Goal: Information Seeking & Learning: Understand process/instructions

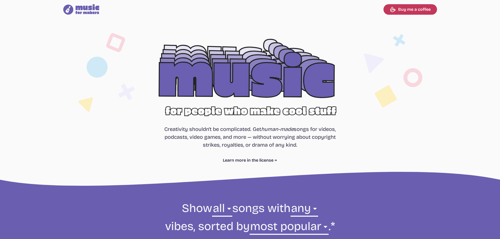
select select "most popular"
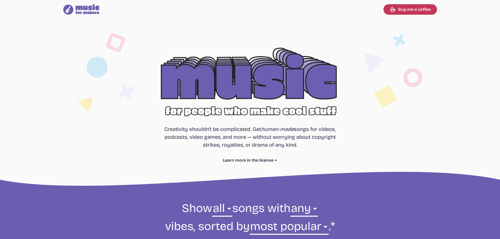
click at [214, 101] on div at bounding box center [250, 85] width 336 height 106
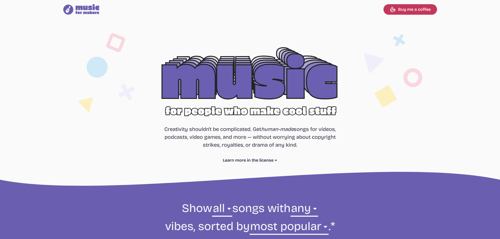
click at [246, 95] on div at bounding box center [250, 85] width 336 height 106
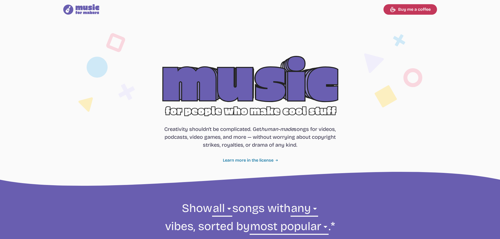
click at [259, 159] on link "Learn more in the license" at bounding box center [250, 160] width 54 height 6
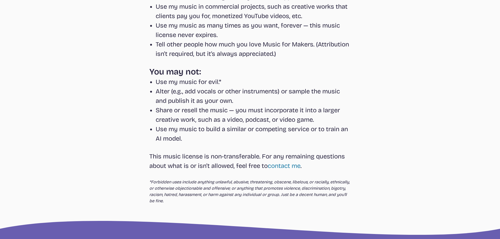
scroll to position [40, 0]
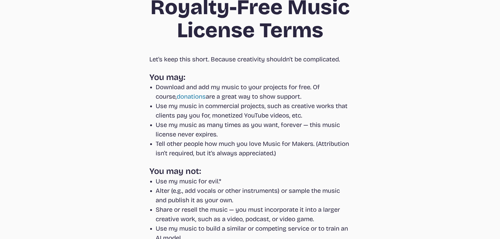
select select "most popular"
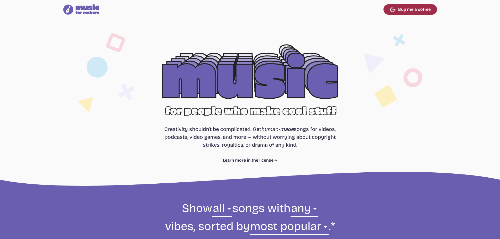
click at [409, 10] on link "Buy me a coffee" at bounding box center [411, 9] width 54 height 11
click at [84, 7] on icon at bounding box center [88, 9] width 24 height 10
click at [67, 8] on icon at bounding box center [68, 10] width 12 height 12
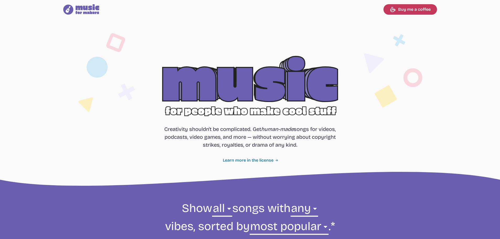
click at [253, 158] on link "Learn more in the license" at bounding box center [250, 160] width 54 height 6
